Goal: Information Seeking & Learning: Learn about a topic

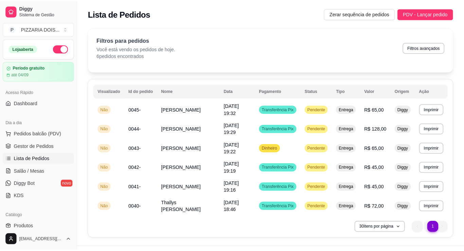
scroll to position [34, 0]
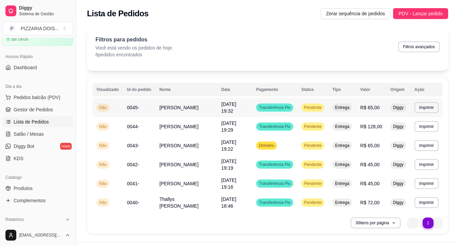
click at [410, 117] on td "Diggy" at bounding box center [398, 107] width 24 height 19
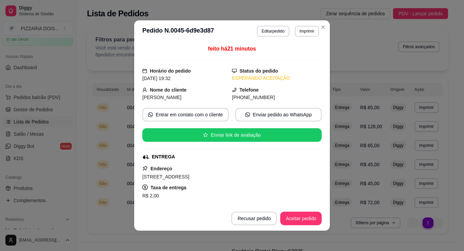
scroll to position [136, 0]
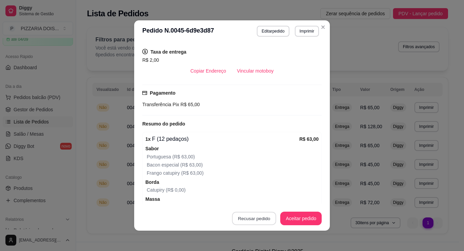
click at [262, 212] on button "Recusar pedido" at bounding box center [254, 218] width 44 height 13
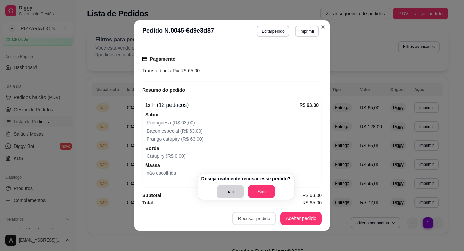
scroll to position [0, 0]
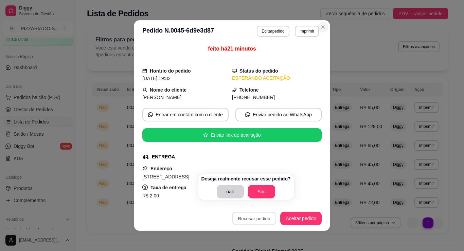
click at [328, 33] on button "Close" at bounding box center [322, 27] width 11 height 11
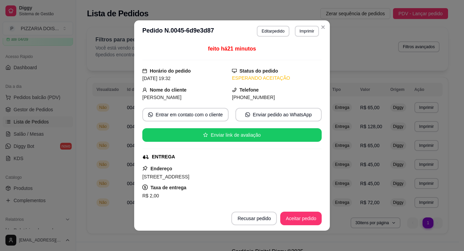
click at [319, 33] on button "Imprimir" at bounding box center [307, 31] width 24 height 11
click at [326, 30] on icon "Close" at bounding box center [322, 26] width 5 height 5
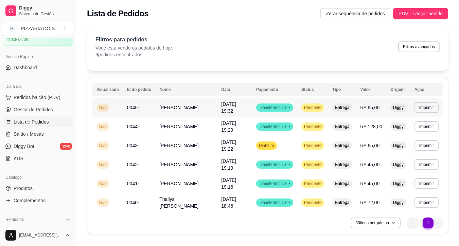
click at [217, 117] on td "[PERSON_NAME]" at bounding box center [186, 107] width 62 height 19
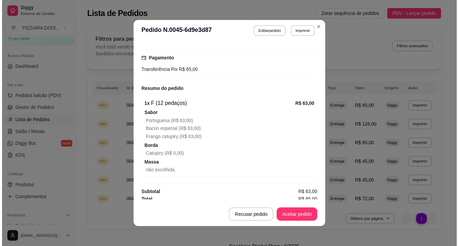
scroll to position [258, 0]
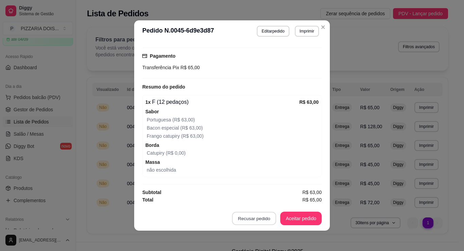
click at [264, 212] on button "Recusar pedido" at bounding box center [254, 218] width 44 height 13
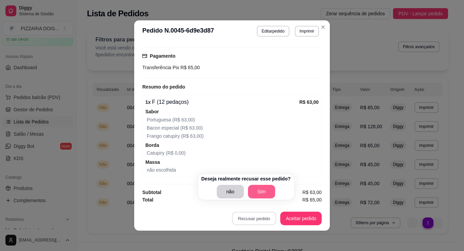
click at [275, 190] on button "Sim" at bounding box center [261, 192] width 27 height 14
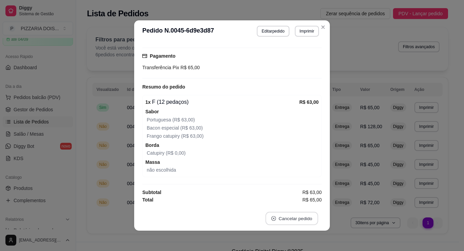
click at [301, 213] on button "Cancelar pedido" at bounding box center [291, 218] width 53 height 13
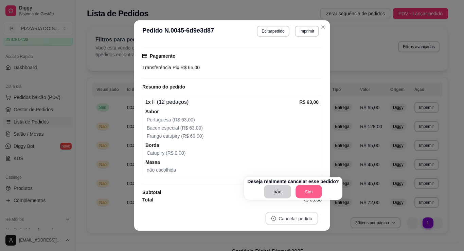
click at [322, 185] on button "Sim" at bounding box center [308, 191] width 26 height 13
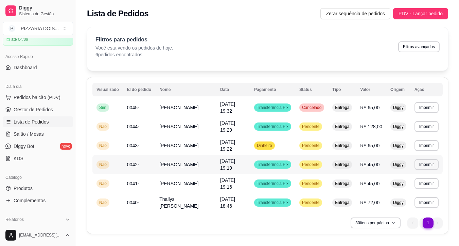
scroll to position [97, 0]
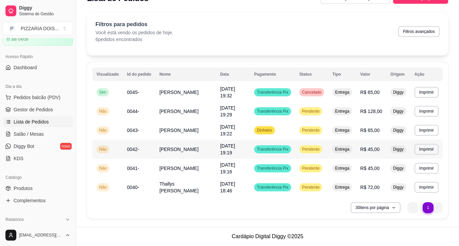
click at [264, 140] on td "Transferência Pix" at bounding box center [272, 149] width 45 height 19
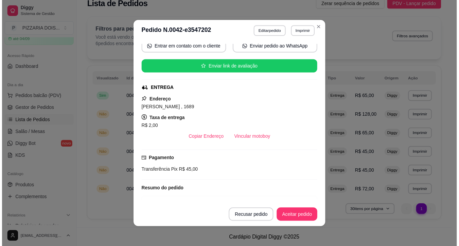
scroll to position [102, 0]
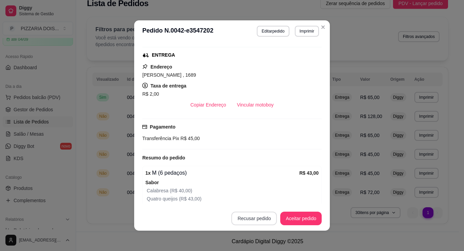
click at [251, 215] on button "Recusar pedido" at bounding box center [253, 219] width 45 height 14
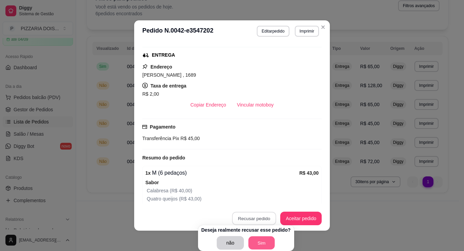
click at [275, 237] on button "Sim" at bounding box center [261, 243] width 26 height 13
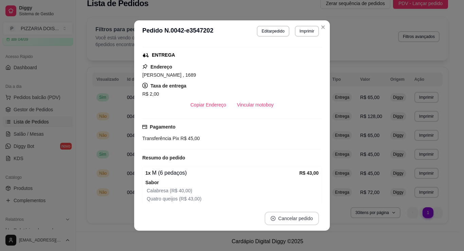
click at [295, 212] on button "Cancelar pedido" at bounding box center [291, 219] width 54 height 14
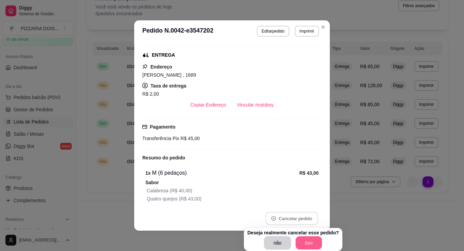
click at [322, 237] on button "Sim" at bounding box center [308, 243] width 26 height 13
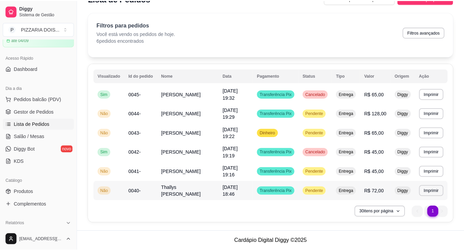
scroll to position [63, 0]
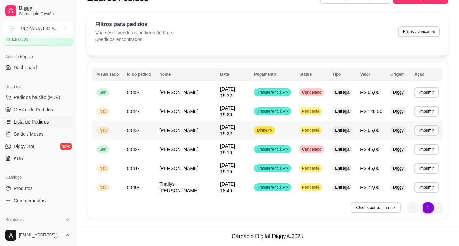
click at [352, 126] on div "Entrega" at bounding box center [342, 130] width 20 height 8
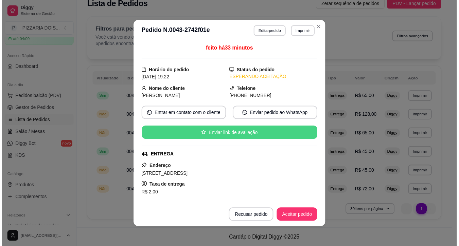
scroll to position [204, 0]
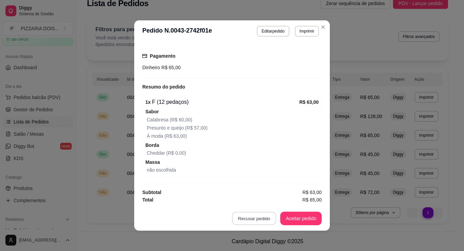
click at [273, 212] on button "Recusar pedido" at bounding box center [254, 218] width 44 height 13
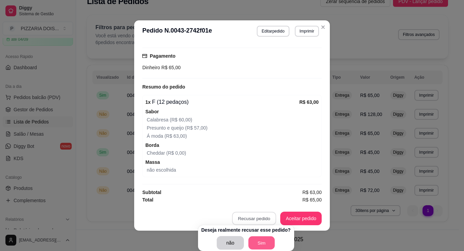
click at [275, 237] on button "Sim" at bounding box center [261, 243] width 26 height 13
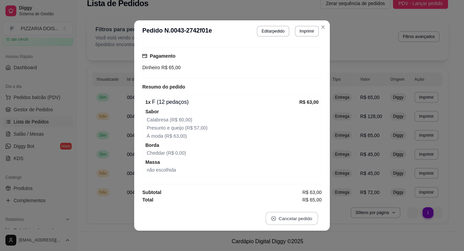
click at [310, 212] on button "Cancelar pedido" at bounding box center [291, 218] width 53 height 13
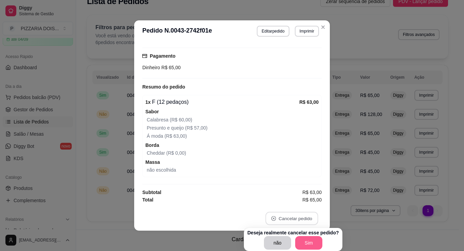
click at [322, 236] on button "Sim" at bounding box center [308, 243] width 27 height 14
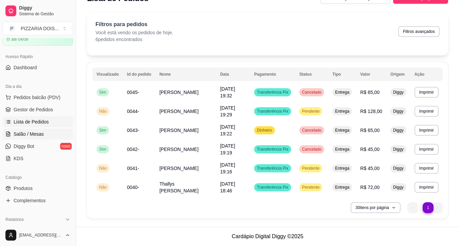
scroll to position [102, 0]
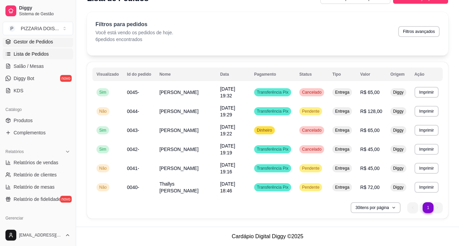
click at [53, 45] on span "Gestor de Pedidos" at bounding box center [33, 41] width 39 height 7
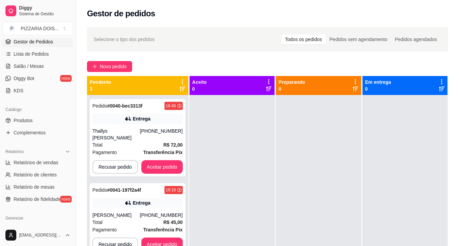
click at [73, 96] on ul "Pedidos balcão (PDV) Gestor de Pedidos Lista de Pedidos Salão / Mesas Diggy Bot…" at bounding box center [38, 60] width 70 height 72
drag, startPoint x: 70, startPoint y: 80, endPoint x: 65, endPoint y: 84, distance: 6.6
click at [70, 47] on link "Gestor de Pedidos" at bounding box center [38, 41] width 70 height 11
click at [64, 85] on ul "Pedidos balcão (PDV) Gestor de Pedidos Lista de Pedidos Salão / Mesas Diggy Bot…" at bounding box center [38, 60] width 70 height 72
click at [62, 59] on link "Lista de Pedidos" at bounding box center [38, 54] width 70 height 11
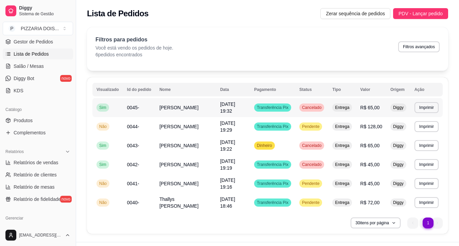
scroll to position [34, 0]
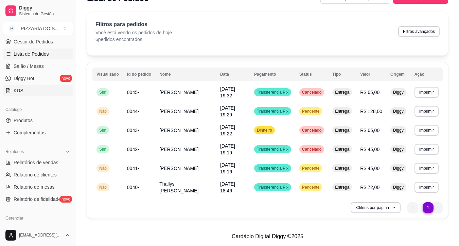
click at [44, 96] on link "KDS" at bounding box center [38, 90] width 70 height 11
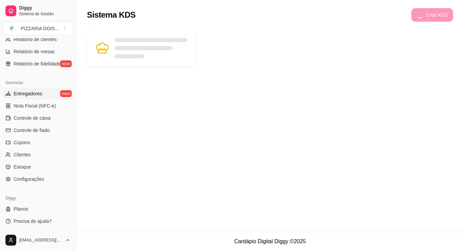
scroll to position [306, 0]
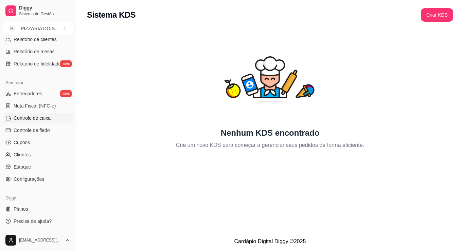
click at [51, 122] on span "Controle de caixa" at bounding box center [32, 118] width 37 height 7
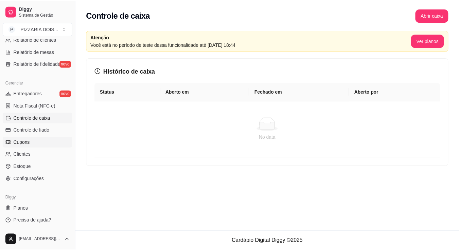
scroll to position [359, 0]
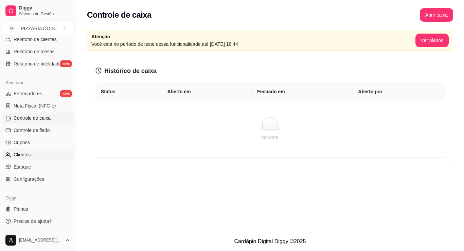
click at [43, 149] on link "Clientes" at bounding box center [38, 154] width 70 height 11
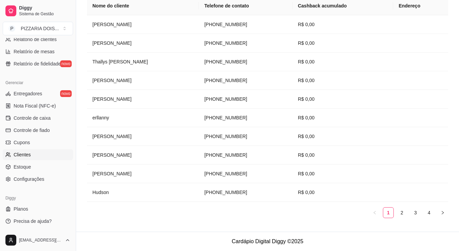
scroll to position [291, 0]
click at [43, 69] on ul "Relatórios de vendas Relatório de clientes Relatório de mesas Relatório de fide…" at bounding box center [38, 46] width 70 height 48
click at [55, 55] on span "Relatório de mesas" at bounding box center [34, 51] width 41 height 7
select select "TOTAL_OF_ORDERS"
select select "7"
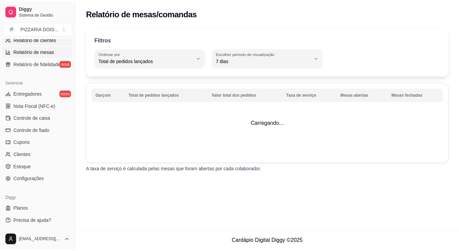
scroll to position [257, 0]
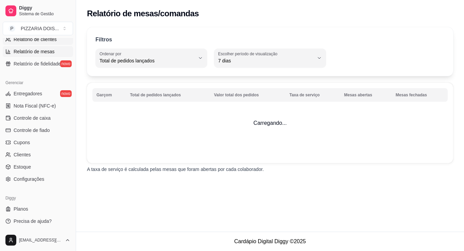
click at [57, 43] on span "Relatório de clientes" at bounding box center [35, 39] width 43 height 7
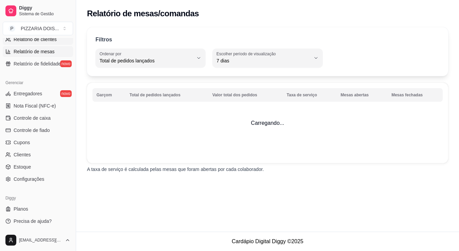
select select "30"
select select "HIGHEST_TOTAL_SPENT_WITH_ORDERS"
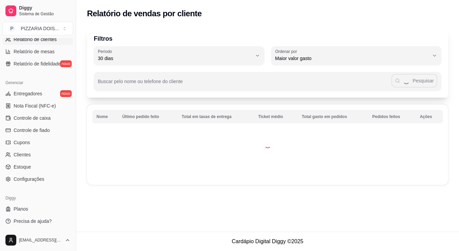
click at [58, 31] on span "Relatórios de vendas" at bounding box center [36, 27] width 45 height 7
select select "ALL"
select select "0"
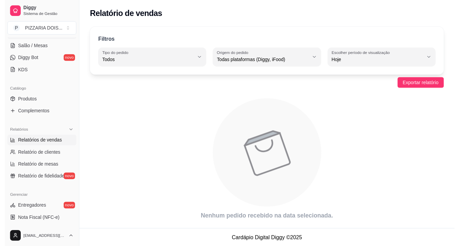
scroll to position [88, 0]
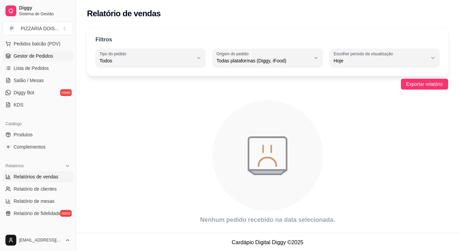
click at [62, 61] on link "Gestor de Pedidos" at bounding box center [38, 56] width 70 height 11
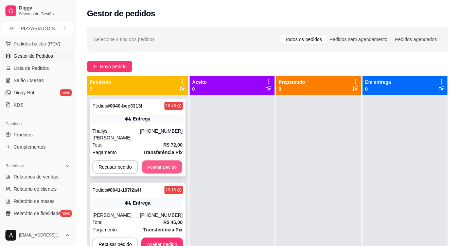
click at [182, 174] on button "Aceitar pedido" at bounding box center [162, 167] width 40 height 13
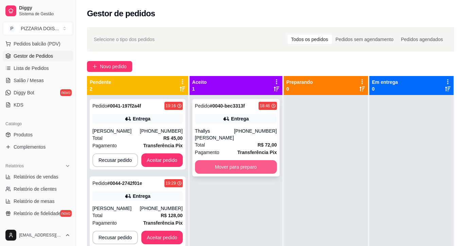
click at [277, 174] on button "Mover para preparo" at bounding box center [236, 167] width 82 height 14
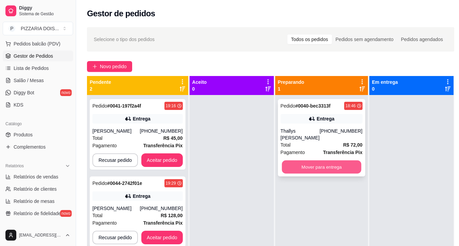
click at [358, 174] on button "Mover para entrega" at bounding box center [320, 167] width 79 height 13
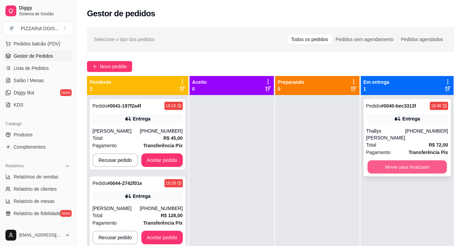
click at [432, 174] on button "Mover para finalizado" at bounding box center [406, 167] width 79 height 13
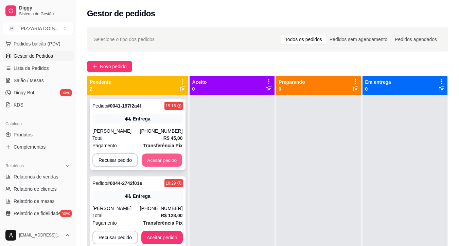
click at [182, 167] on button "Aceitar pedido" at bounding box center [162, 160] width 40 height 13
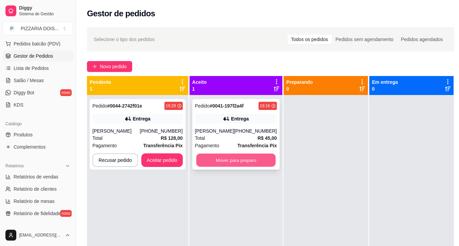
click at [275, 167] on button "Mover para preparo" at bounding box center [235, 160] width 79 height 13
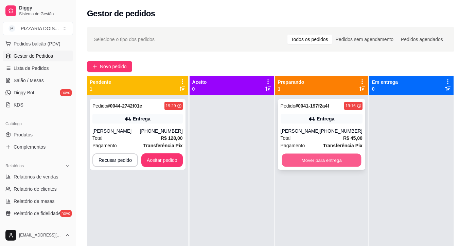
click at [361, 167] on button "Mover para entrega" at bounding box center [320, 160] width 79 height 13
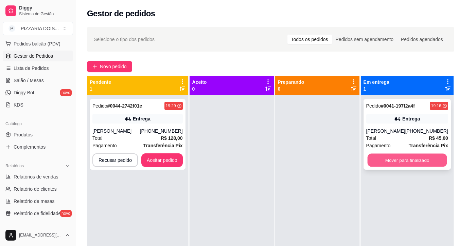
click at [429, 167] on button "Mover para finalizado" at bounding box center [406, 160] width 79 height 13
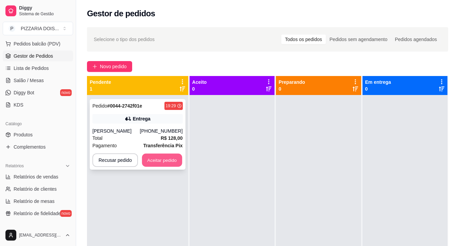
click at [182, 167] on button "Aceitar pedido" at bounding box center [162, 160] width 40 height 13
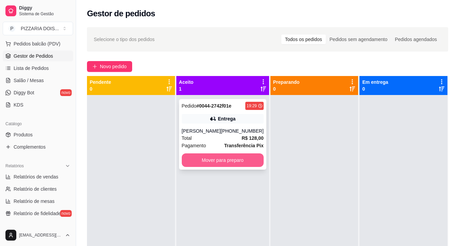
click at [220, 167] on button "Mover para preparo" at bounding box center [223, 160] width 82 height 14
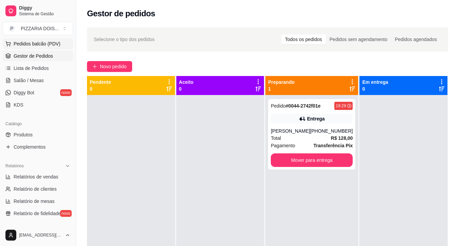
click at [54, 49] on button "Pedidos balcão (PDV)" at bounding box center [38, 43] width 70 height 11
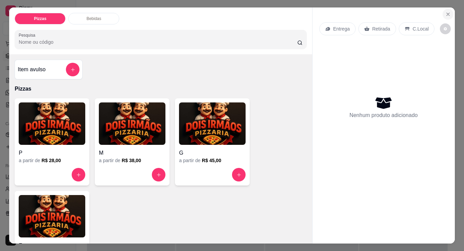
click at [449, 13] on button "Close" at bounding box center [447, 14] width 11 height 11
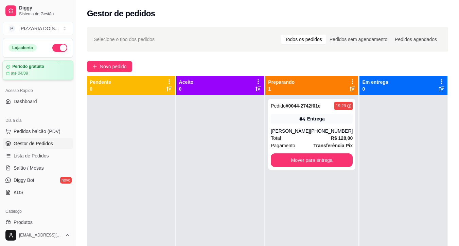
click at [47, 76] on div "até 04/09" at bounding box center [37, 73] width 63 height 5
click at [35, 105] on span "Dashboard" at bounding box center [25, 101] width 23 height 7
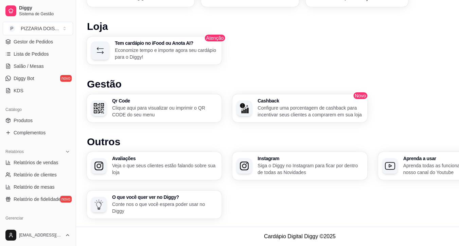
scroll to position [496, 0]
click at [49, 57] on span "Lista de Pedidos" at bounding box center [31, 54] width 35 height 7
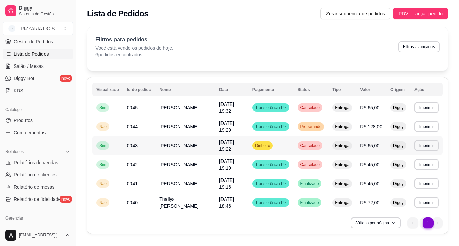
scroll to position [97, 0]
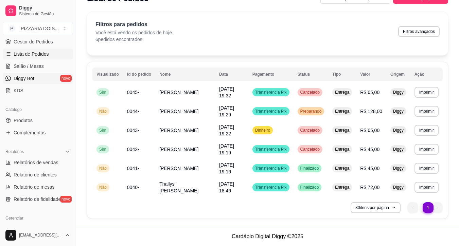
click at [71, 84] on link "Diggy Bot novo" at bounding box center [38, 78] width 70 height 11
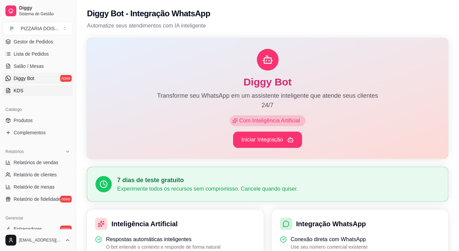
click at [59, 96] on link "KDS" at bounding box center [38, 90] width 70 height 11
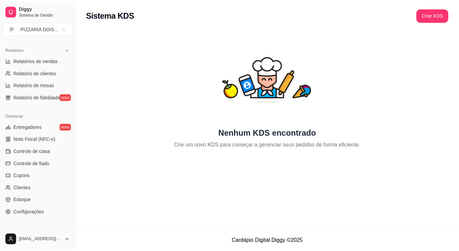
scroll to position [170, 0]
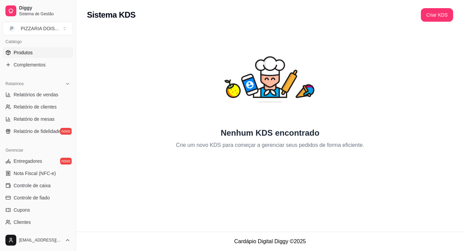
click at [32, 56] on span "Produtos" at bounding box center [23, 52] width 19 height 7
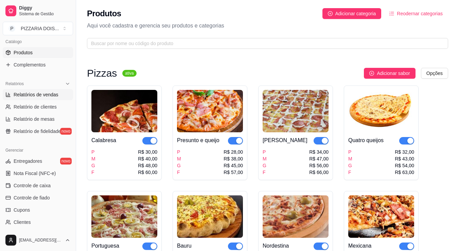
click at [46, 98] on span "Relatórios de vendas" at bounding box center [36, 94] width 45 height 7
select select "ALL"
select select "0"
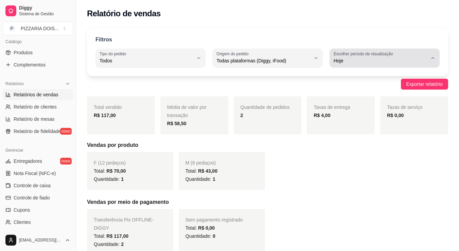
click at [380, 64] on span "Hoje" at bounding box center [380, 60] width 94 height 7
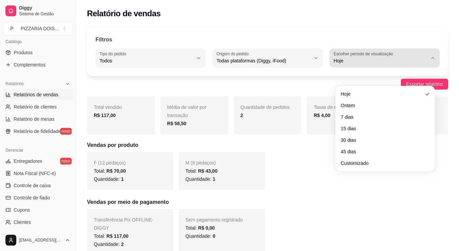
click at [380, 64] on span "Hoje" at bounding box center [380, 60] width 94 height 7
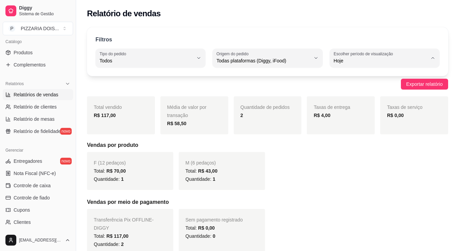
click at [382, 130] on span "15 dias" at bounding box center [381, 127] width 78 height 6
type input "15"
select select "15"
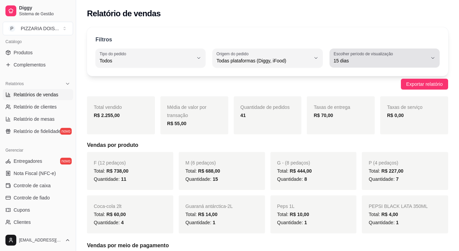
click at [379, 68] on button "Escolher período de visualização 15 dias" at bounding box center [384, 58] width 110 height 19
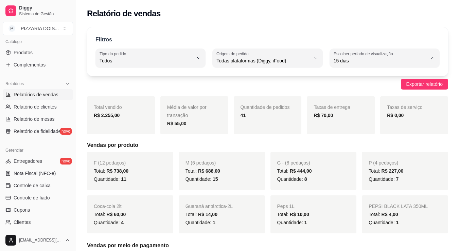
click at [377, 91] on li "Hoje" at bounding box center [385, 94] width 90 height 11
type input "0"
select select "0"
